Goal: Check status: Check status

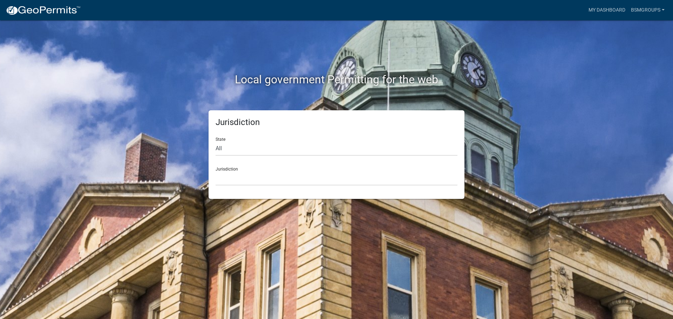
click at [313, 139] on div "State All [US_STATE] [US_STATE] [US_STATE] [US_STATE] [US_STATE] [US_STATE] [US…" at bounding box center [337, 144] width 242 height 24
click at [310, 144] on select "All [US_STATE] [US_STATE] [US_STATE] [US_STATE] [US_STATE] [US_STATE] [US_STATE…" at bounding box center [337, 149] width 242 height 14
select select "[US_STATE]"
click at [216, 142] on select "All [US_STATE] [US_STATE] [US_STATE] [US_STATE] [US_STATE] [US_STATE] [US_STATE…" at bounding box center [337, 149] width 242 height 14
click at [240, 172] on select "City of [GEOGRAPHIC_DATA], [US_STATE] City of [GEOGRAPHIC_DATA], [US_STATE] Cit…" at bounding box center [337, 178] width 242 height 14
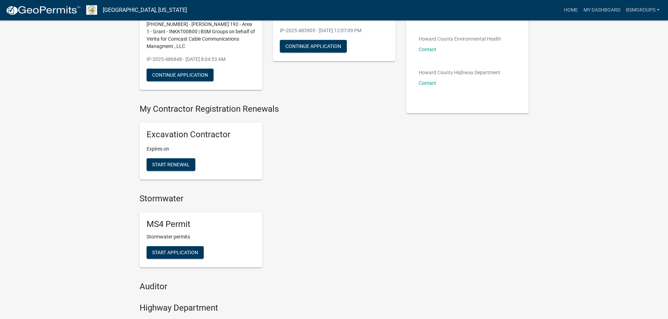
scroll to position [70, 0]
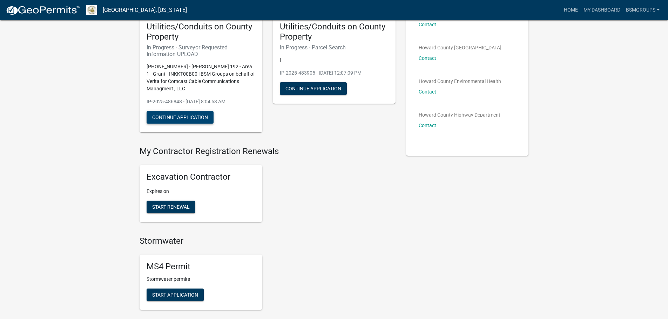
click at [193, 119] on button "Continue Application" at bounding box center [179, 117] width 67 height 13
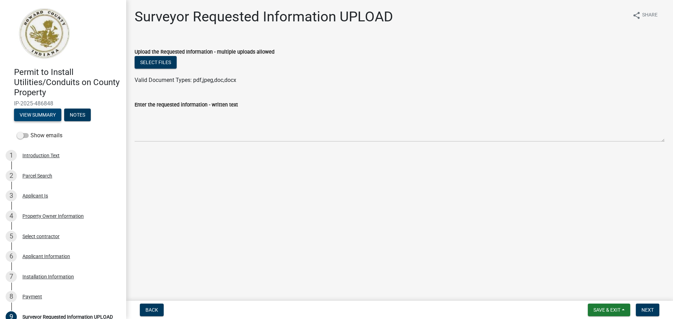
click at [51, 116] on button "View Summary" at bounding box center [37, 115] width 47 height 13
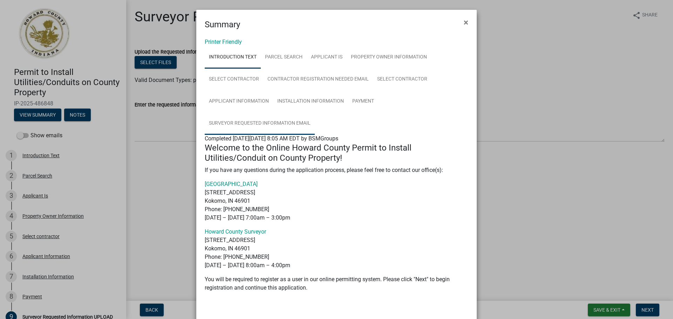
click at [248, 126] on link "Surveyor REQUESTED Information Email" at bounding box center [260, 123] width 110 height 22
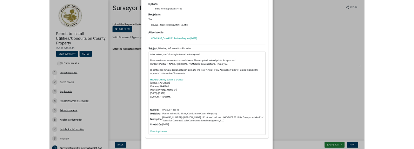
scroll to position [175, 0]
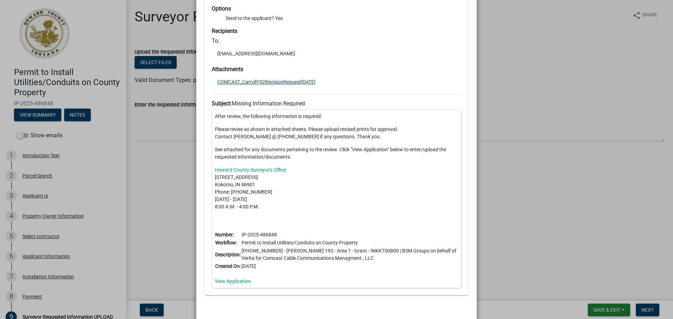
click at [248, 80] on link "COMCAST_Carroll192RevisionRequest[DATE]" at bounding box center [266, 82] width 98 height 5
